Goal: Navigation & Orientation: Find specific page/section

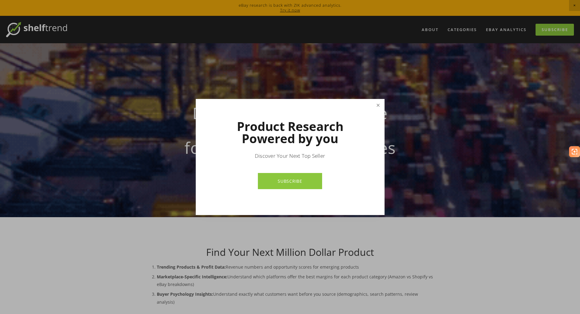
click at [377, 104] on link "Close" at bounding box center [378, 105] width 11 height 11
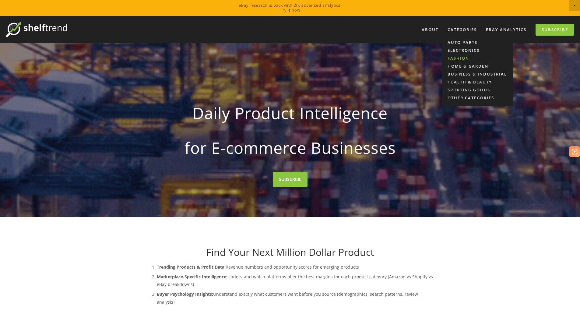
click at [465, 60] on link "Fashion" at bounding box center [477, 58] width 71 height 8
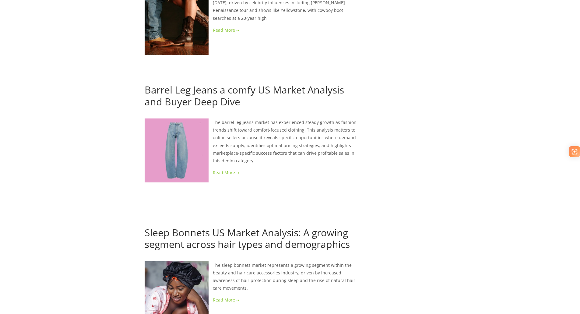
scroll to position [822, 0]
